Goal: Task Accomplishment & Management: Manage account settings

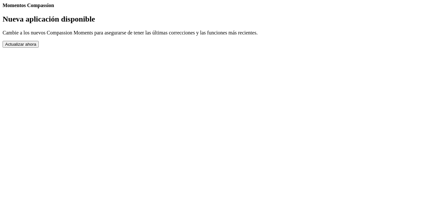
click at [39, 48] on button "Actualizar ahora" at bounding box center [21, 44] width 36 height 7
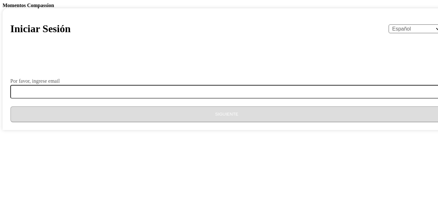
select select "es"
click at [71, 35] on h1 "Iniciar Sesión" at bounding box center [40, 29] width 60 height 12
click at [194, 42] on header "Iniciar Sesión English Español Français አማርኛ ဗမာ bahasa Indonesia Oromiffa Port…" at bounding box center [226, 29] width 433 height 26
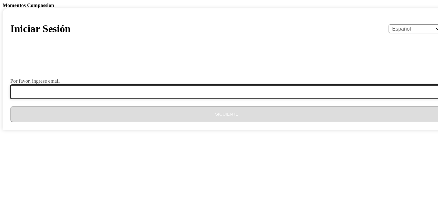
click at [163, 99] on input "Por favor, ingrese email" at bounding box center [230, 92] width 440 height 14
type input "[EMAIL_ADDRESS][DOMAIN_NAME]"
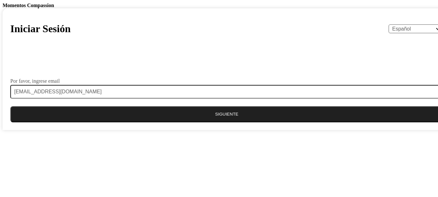
click at [211, 122] on button "Siguiente" at bounding box center [226, 114] width 433 height 16
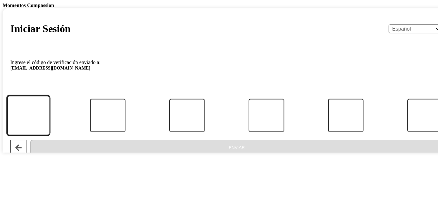
click at [50, 135] on input "Código" at bounding box center [28, 116] width 43 height 40
type input "1"
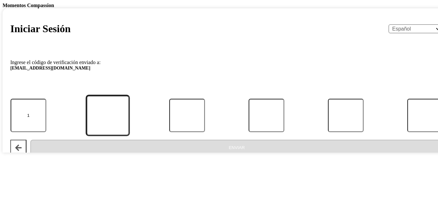
type input "3"
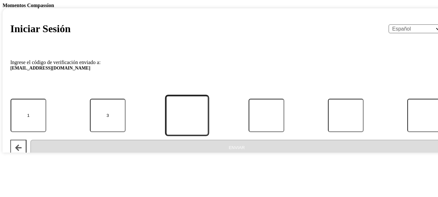
type input "6"
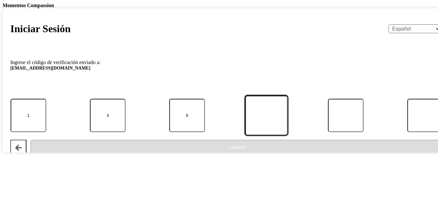
type input "1"
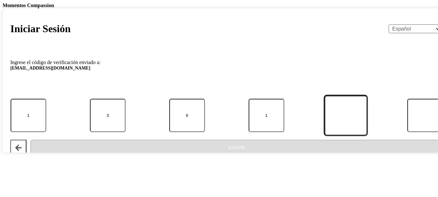
type input "1"
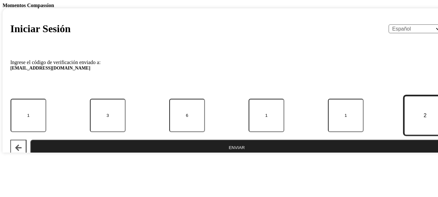
type input "2"
click at [231, 156] on button "Enviar" at bounding box center [236, 148] width 413 height 16
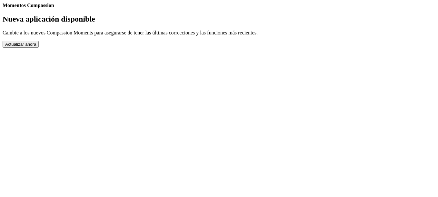
click at [39, 48] on button "Actualizar ahora" at bounding box center [21, 44] width 36 height 7
